Goal: Information Seeking & Learning: Learn about a topic

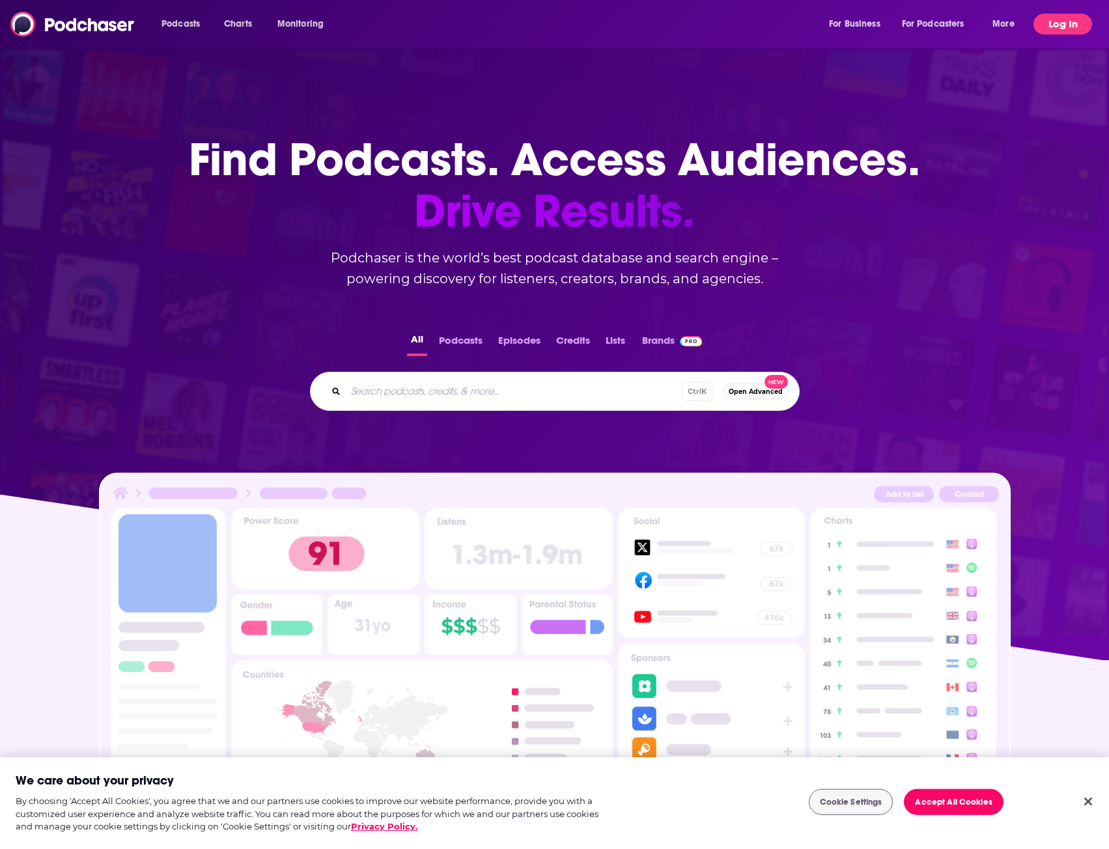
click at [1040, 30] on button "Log In" at bounding box center [1062, 24] width 59 height 21
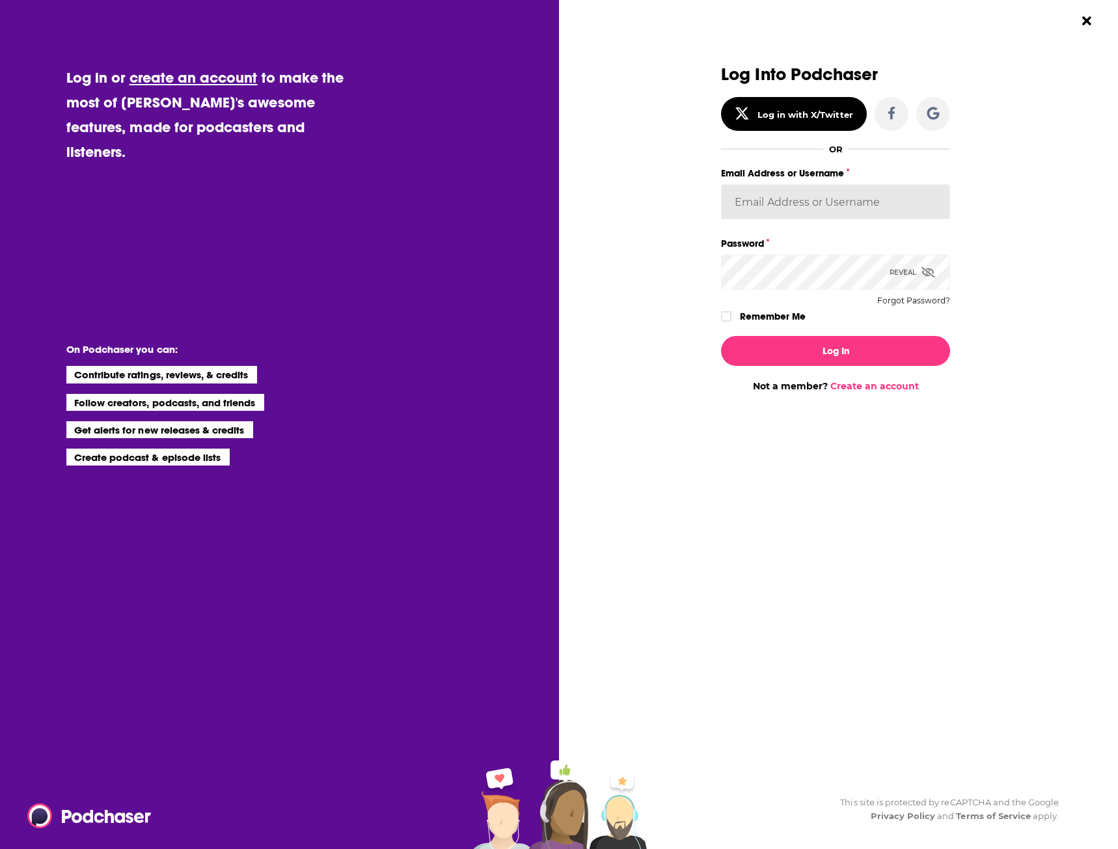
click at [786, 197] on input "Email Address or Username" at bounding box center [835, 201] width 229 height 35
type input "[EMAIL_ADDRESS][DOMAIN_NAME]"
click at [721, 336] on button "Log In" at bounding box center [835, 351] width 229 height 30
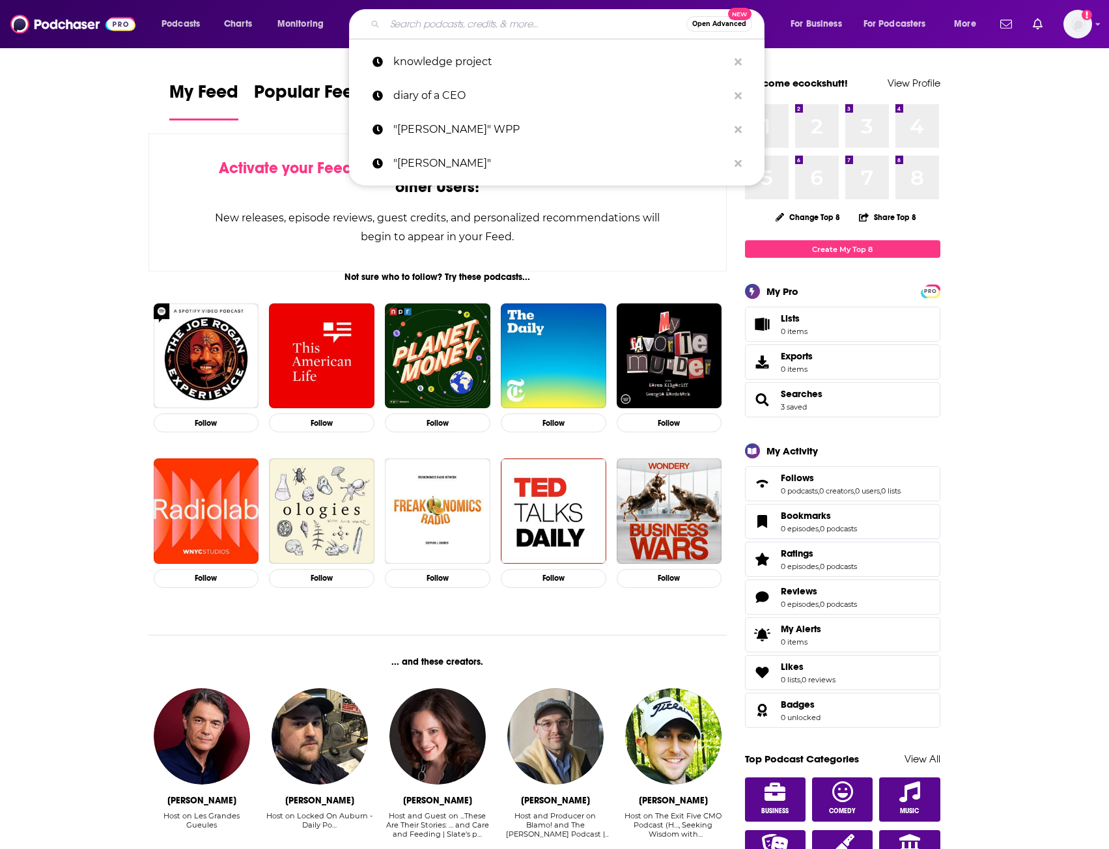
click at [430, 33] on input "Search podcasts, credits, & more..." at bounding box center [535, 24] width 301 height 21
click at [434, 101] on p "diary of a CEO" at bounding box center [560, 96] width 335 height 34
type input "diary of a CEO"
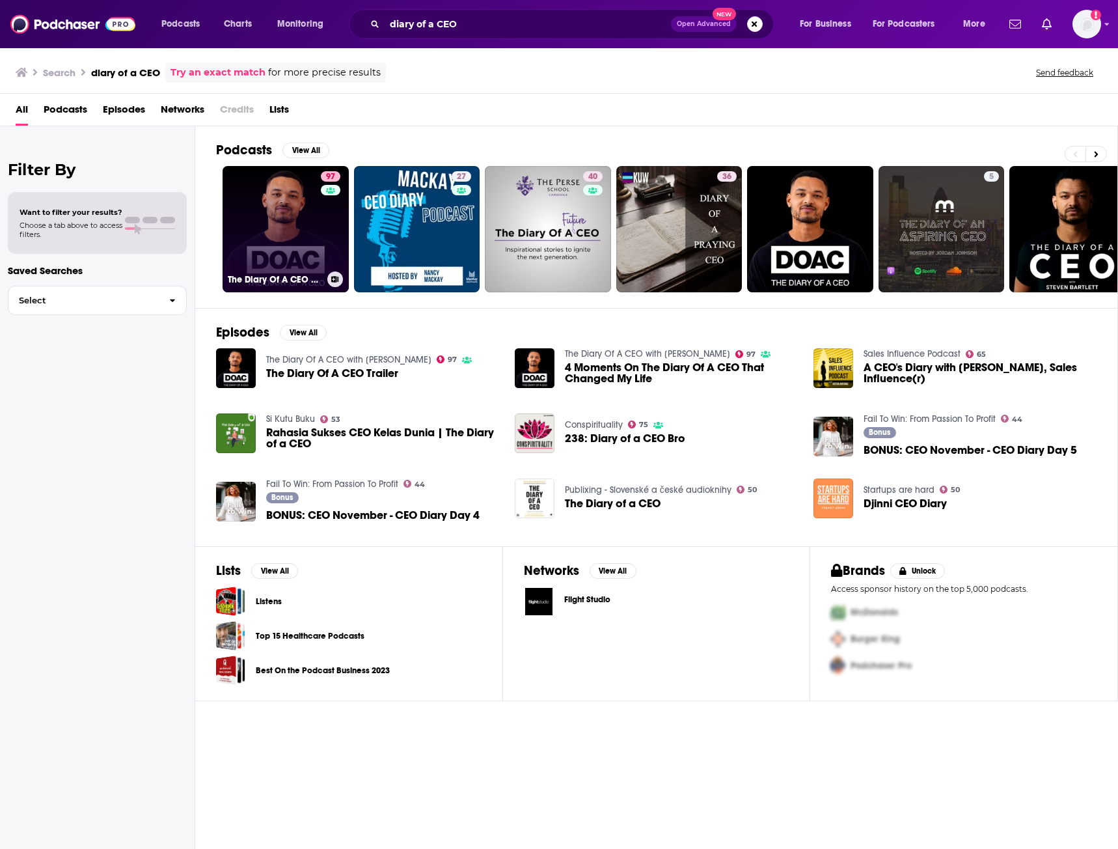
click at [289, 279] on h3 "The Diary Of A CEO with [PERSON_NAME]" at bounding box center [275, 279] width 94 height 11
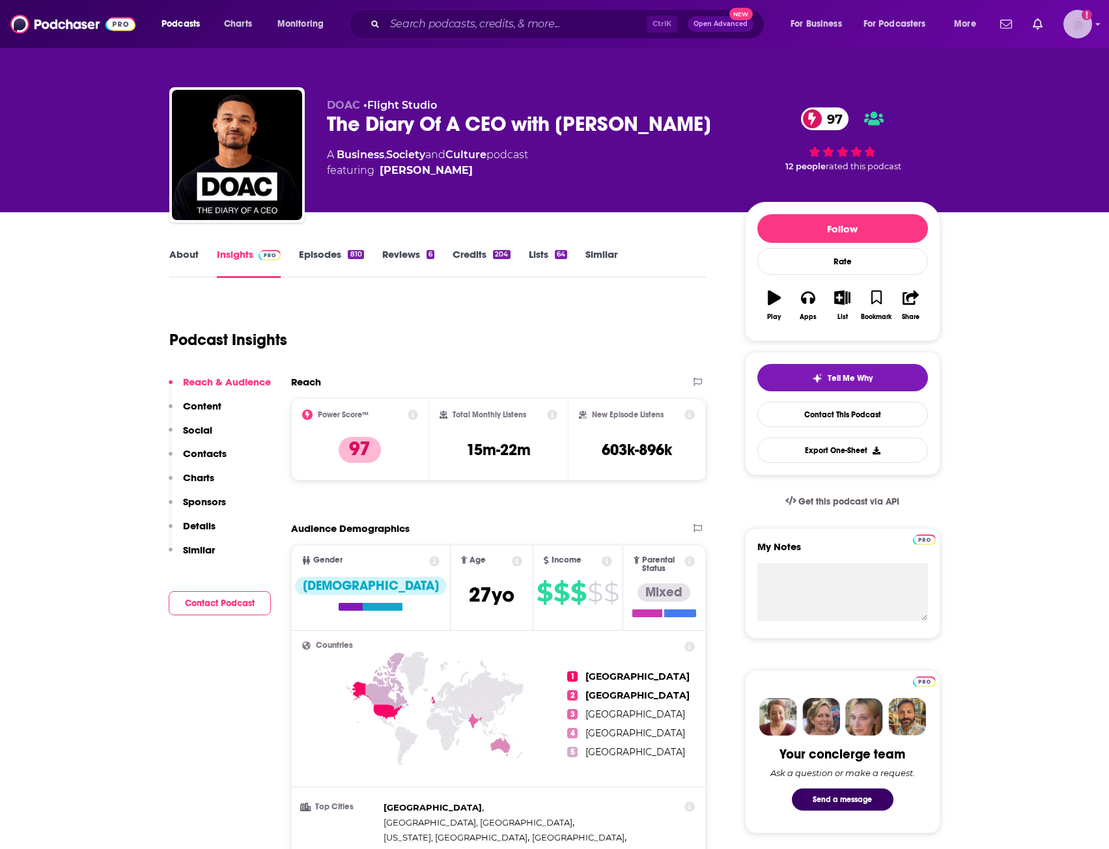
click at [1079, 36] on img "Logged in as ecockshutt" at bounding box center [1077, 24] width 29 height 29
